Goal: Check status: Check status

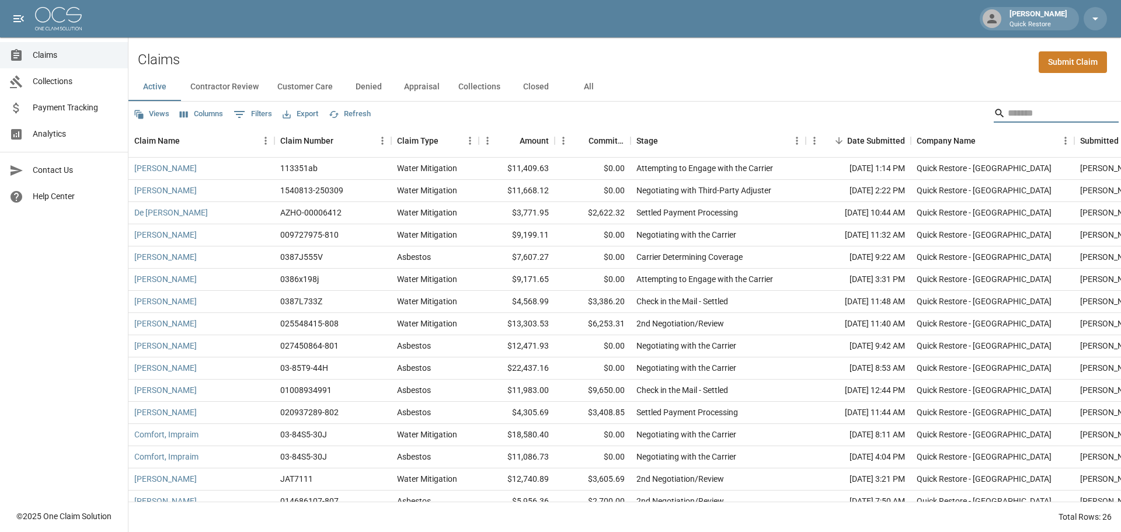
click at [1018, 118] on input "Search" at bounding box center [1053, 113] width 93 height 19
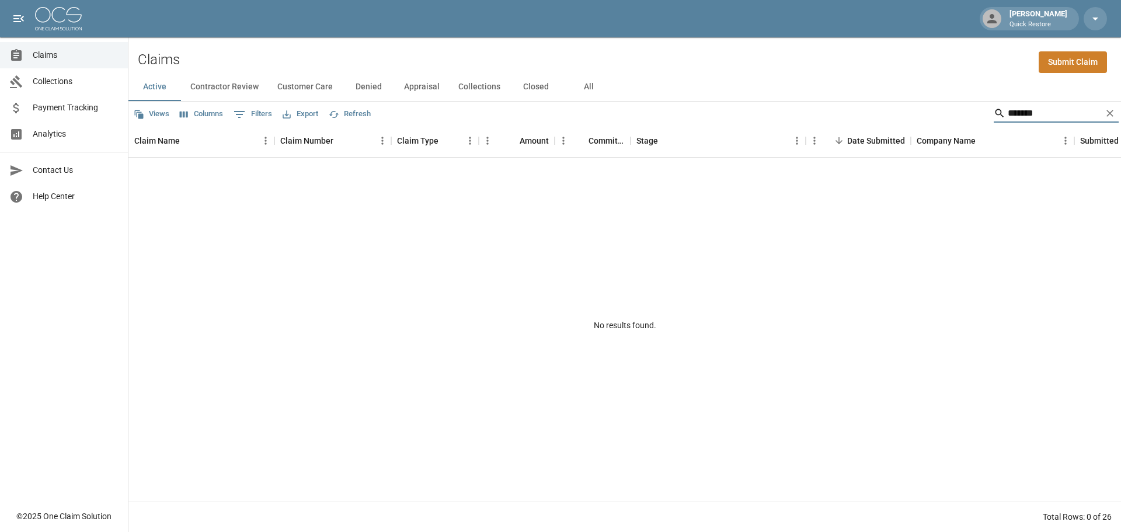
drag, startPoint x: 1035, startPoint y: 113, endPoint x: 993, endPoint y: 110, distance: 42.7
click at [993, 110] on div "*******" at bounding box center [1055, 113] width 125 height 19
type input "*******"
click at [584, 84] on button "All" at bounding box center [588, 87] width 53 height 28
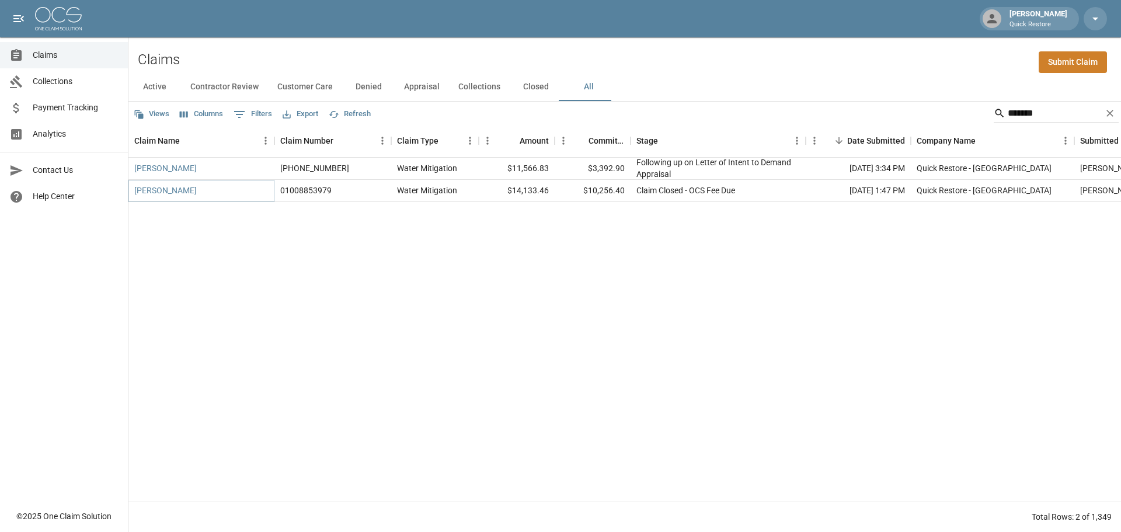
click at [180, 193] on link "[PERSON_NAME]" at bounding box center [165, 190] width 62 height 12
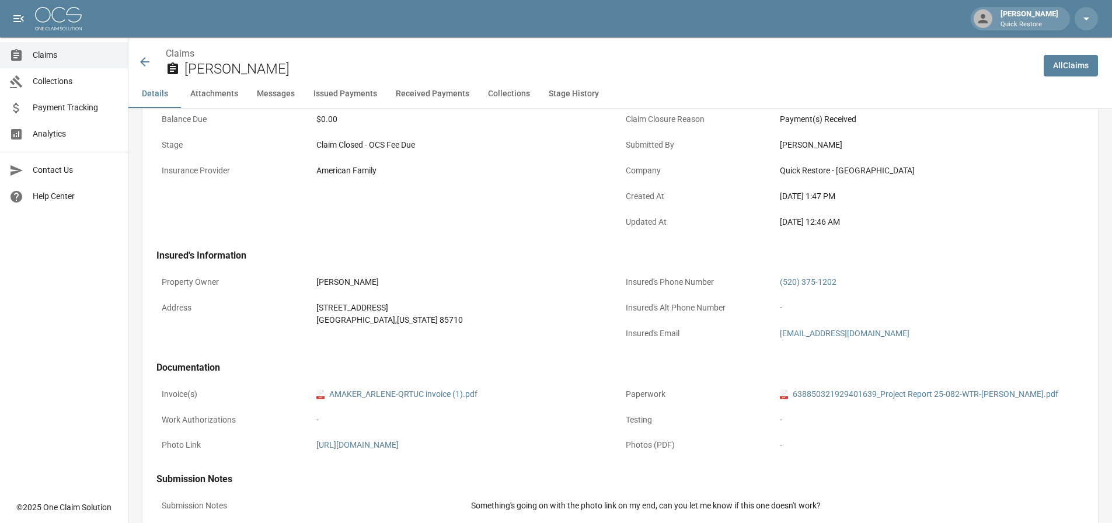
scroll to position [58, 0]
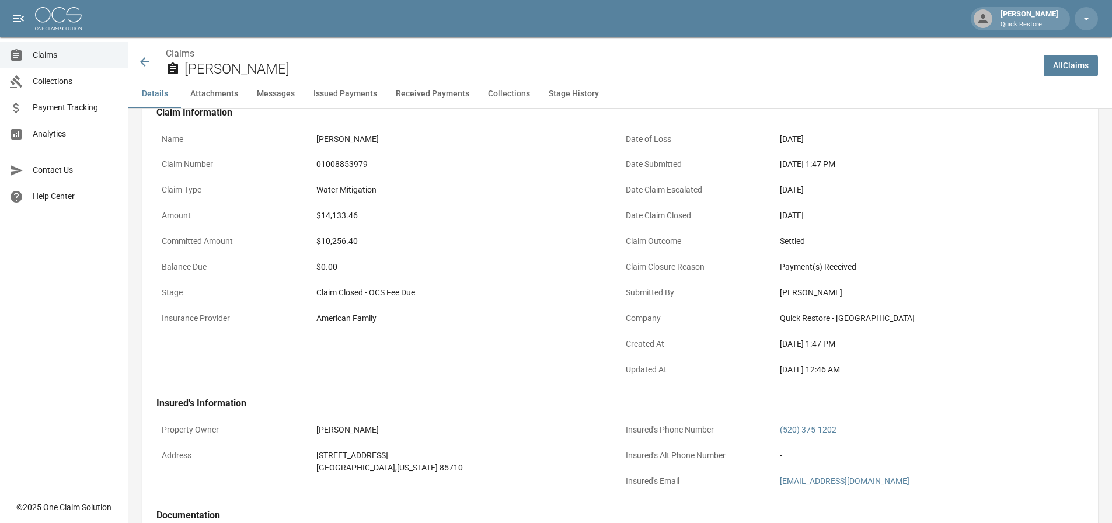
click at [353, 95] on button "Issued Payments" at bounding box center [345, 94] width 82 height 28
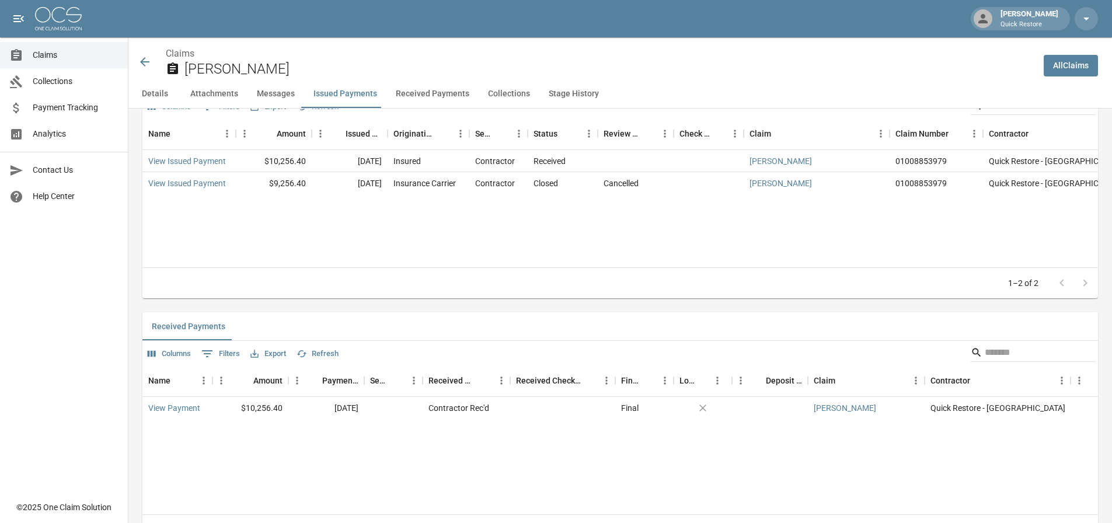
scroll to position [1344, 0]
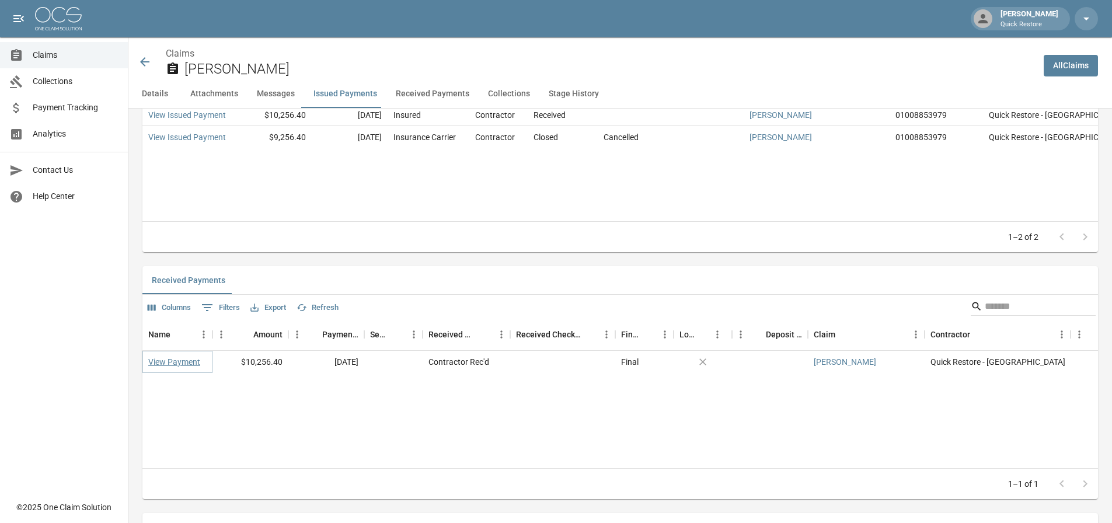
click at [193, 368] on link "View Payment" at bounding box center [174, 362] width 52 height 12
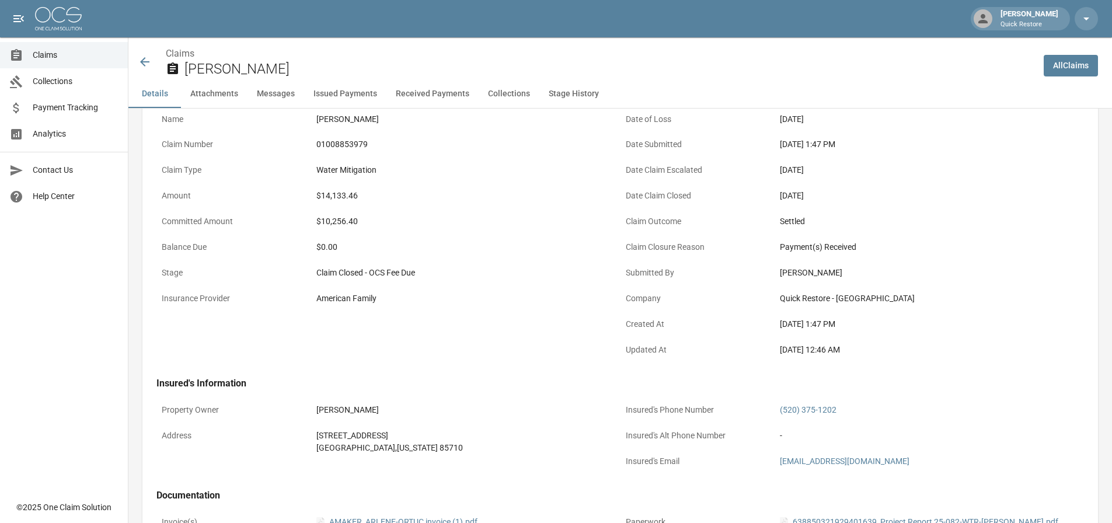
scroll to position [1, 0]
